Goal: Check status

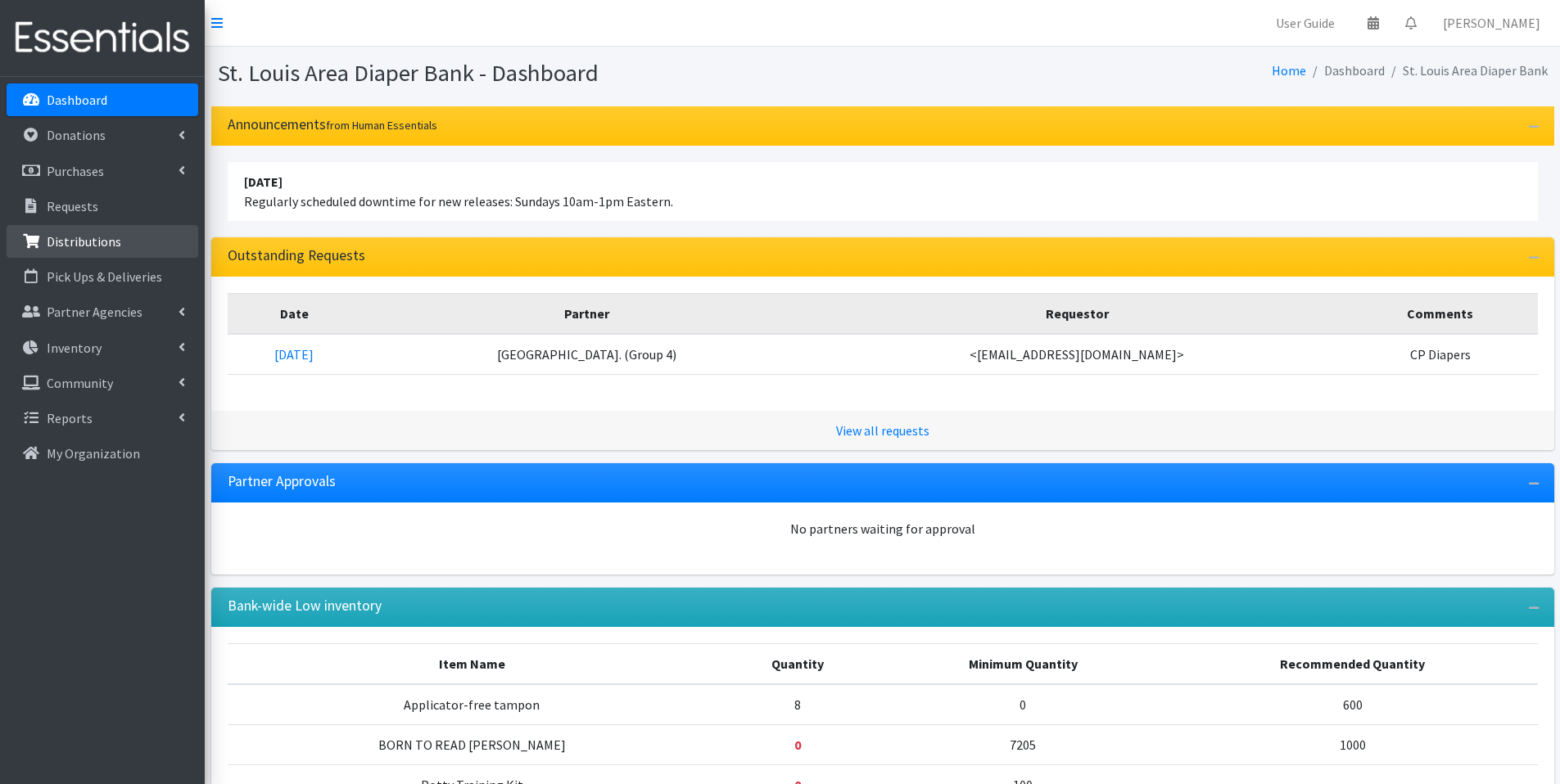
click at [97, 247] on p "Distributions" at bounding box center [84, 241] width 74 height 17
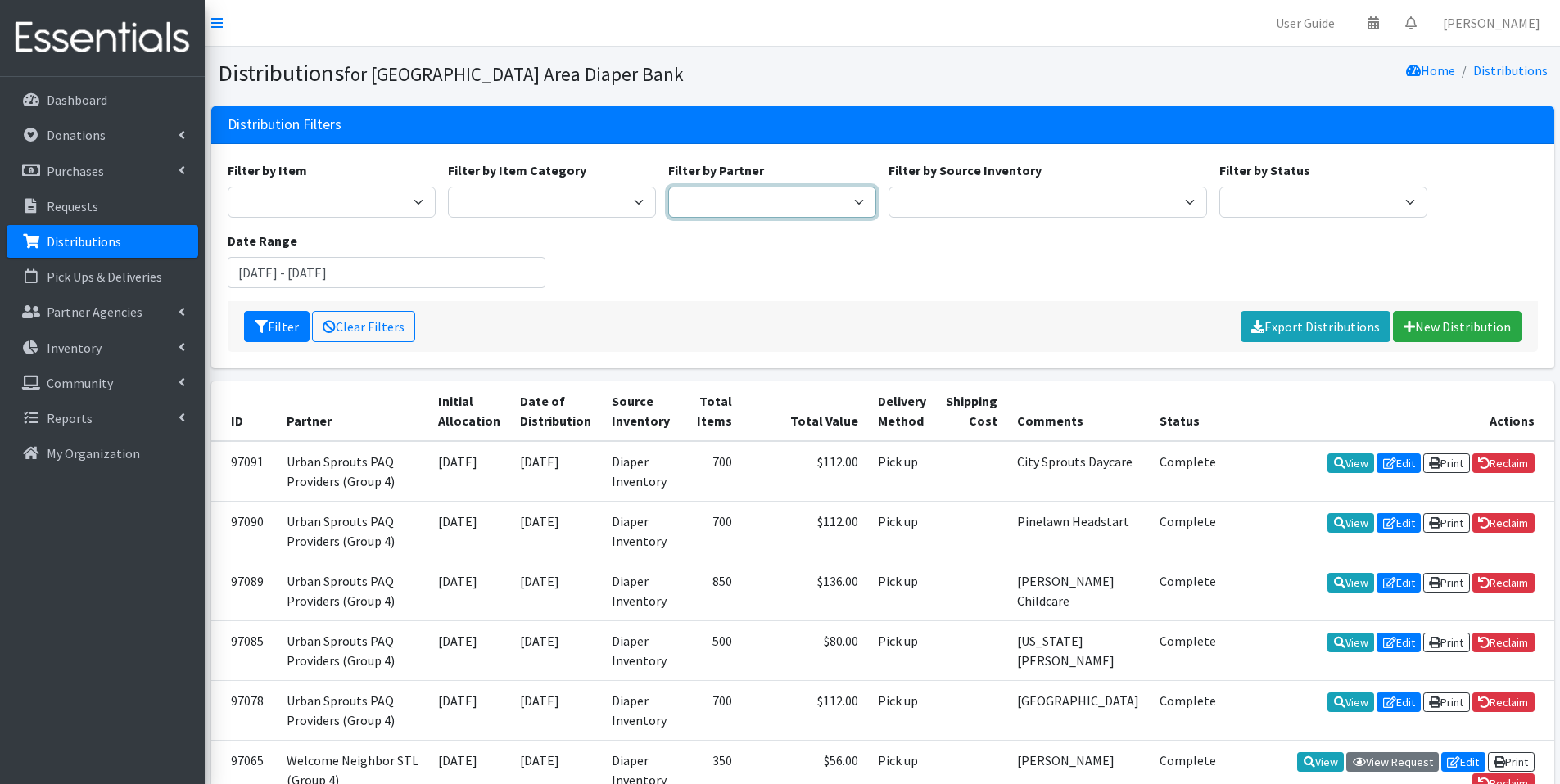
click at [705, 215] on select "Affinia Healthcare (Group 2) Annie Malone (Group 1) Assistance League of St. Lo…" at bounding box center [772, 202] width 208 height 31
select select "720"
click at [668, 186] on select "Affinia Healthcare (Group 2) Annie Malone (Group 1) Assistance League of St. Lo…" at bounding box center [772, 202] width 208 height 31
click at [261, 334] on button "Filter" at bounding box center [276, 327] width 65 height 31
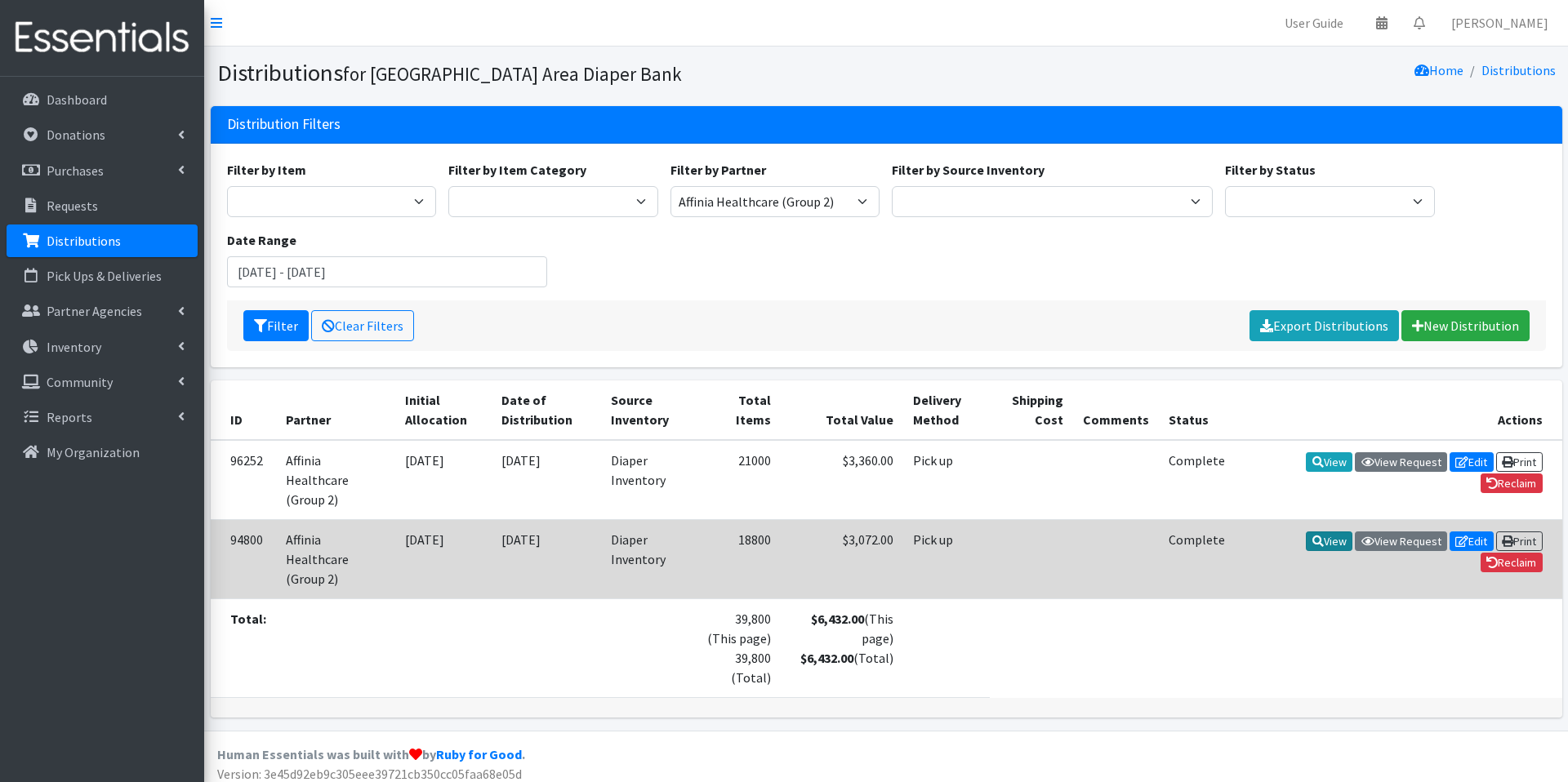
click at [1312, 536] on icon at bounding box center [1318, 542] width 12 height 12
